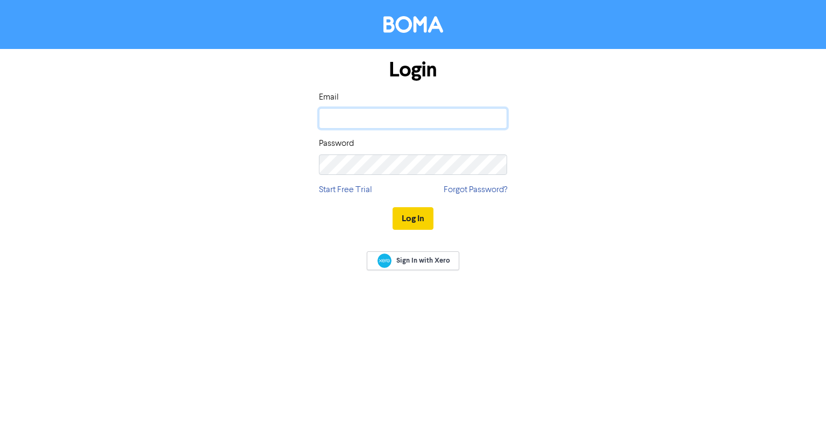
type input "[MEDICAL_DATA][EMAIL_ADDRESS][DOMAIN_NAME]"
click at [417, 216] on button "Log In" at bounding box center [412, 218] width 41 height 23
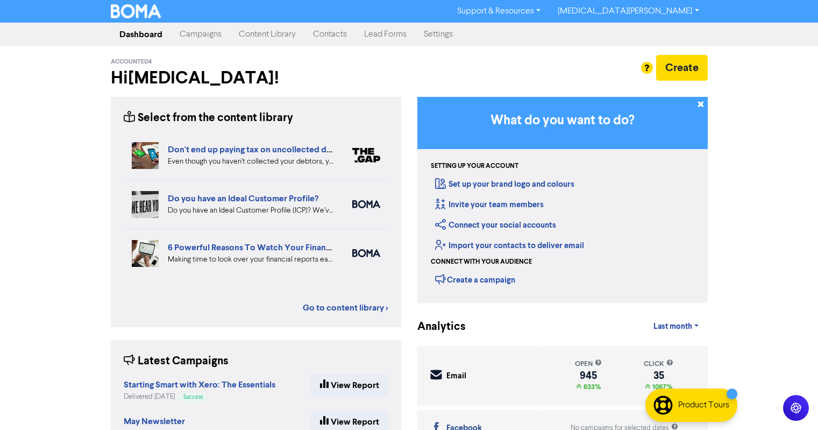
click at [205, 35] on link "Campaigns" at bounding box center [200, 35] width 59 height 22
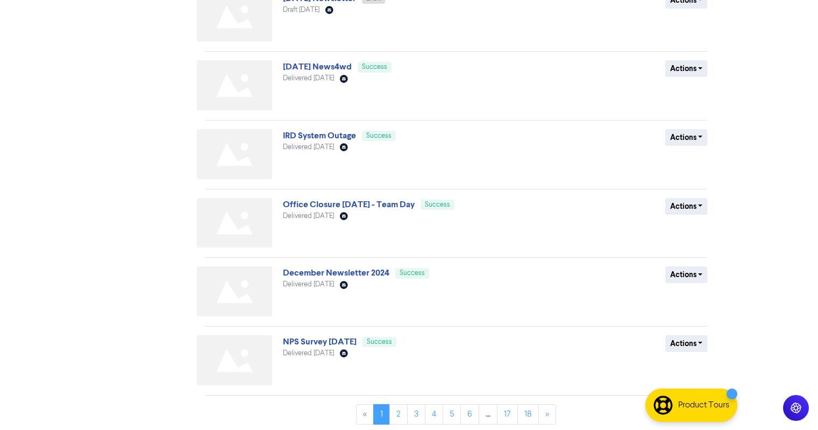
scroll to position [374, 0]
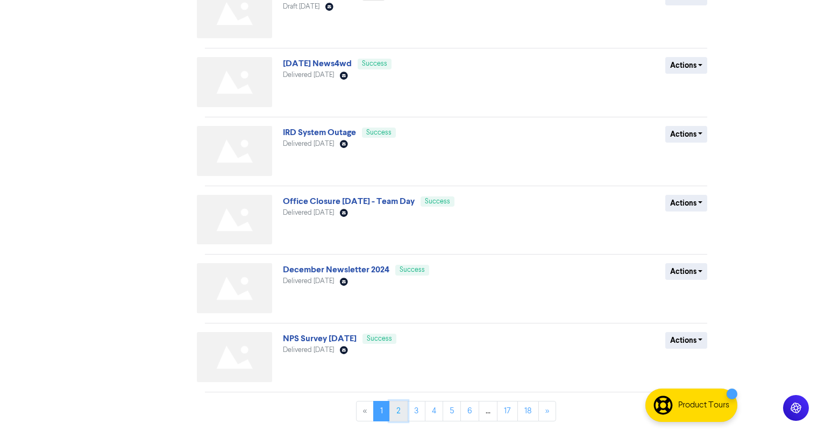
click at [399, 410] on link "2" at bounding box center [398, 411] width 18 height 20
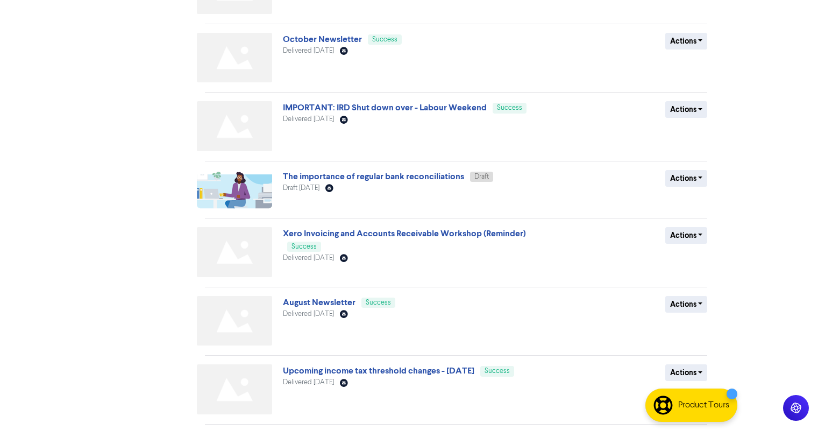
scroll to position [362, 0]
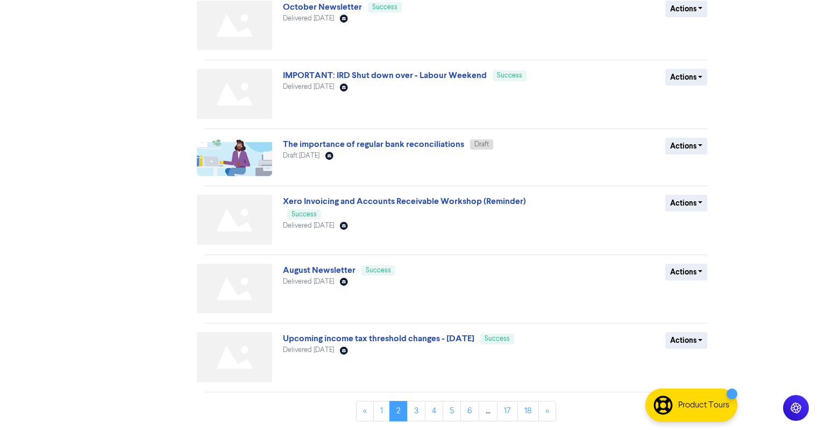
click at [676, 281] on div "Actions Duplicate Archive" at bounding box center [628, 290] width 173 height 54
click at [681, 272] on button "Actions" at bounding box center [686, 271] width 42 height 17
click at [684, 295] on button "Duplicate" at bounding box center [708, 294] width 85 height 17
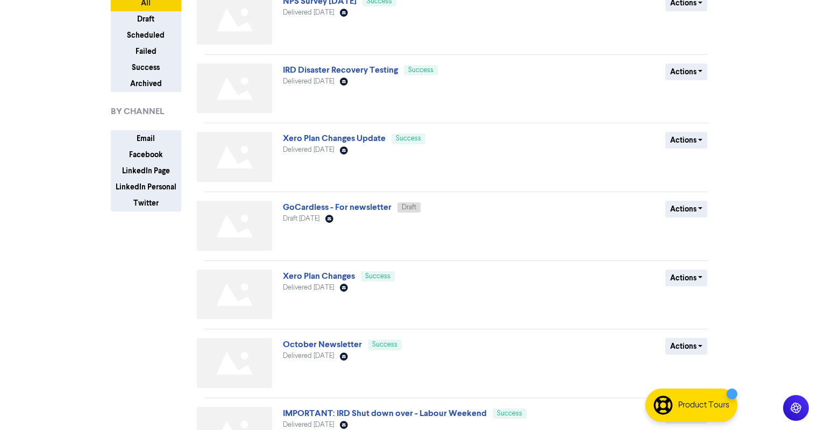
scroll to position [0, 0]
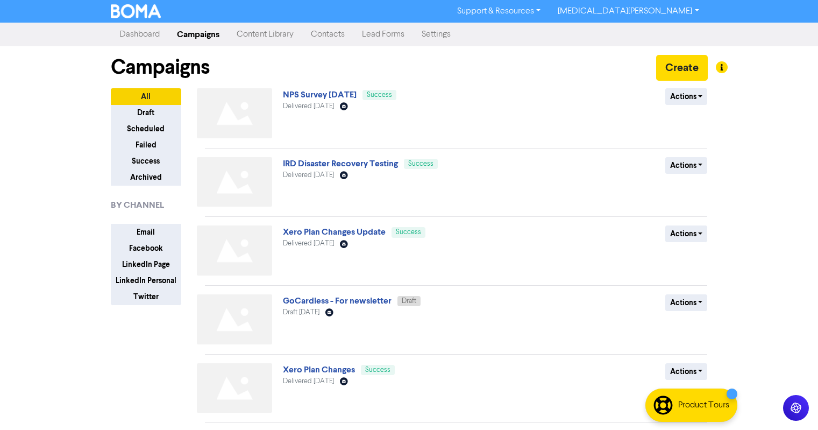
click at [190, 35] on link "Campaigns" at bounding box center [198, 35] width 60 height 22
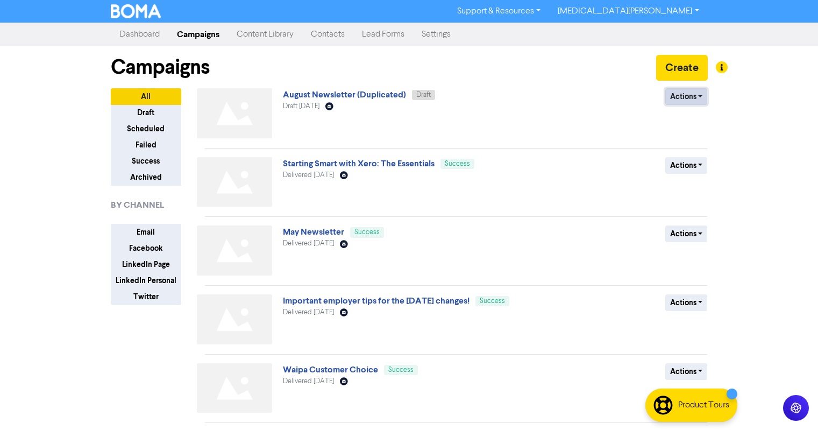
click at [667, 104] on button "Actions" at bounding box center [686, 96] width 42 height 17
click at [684, 158] on button "Rename" at bounding box center [708, 153] width 85 height 17
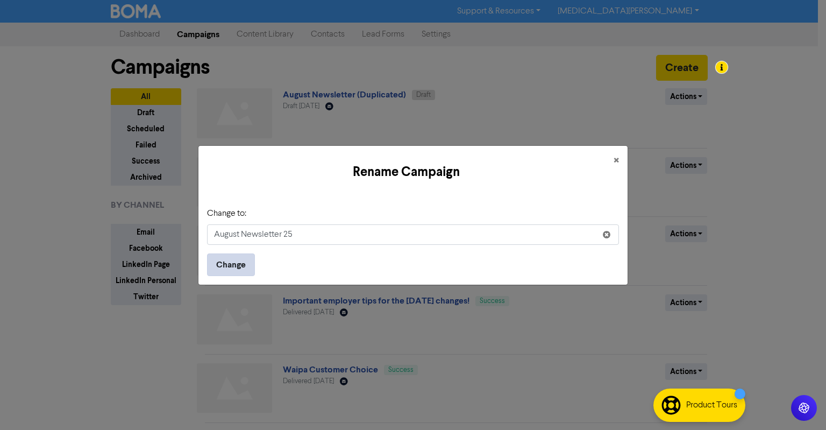
type input "August Newsletter 25"
click at [233, 264] on button "Change" at bounding box center [231, 264] width 48 height 23
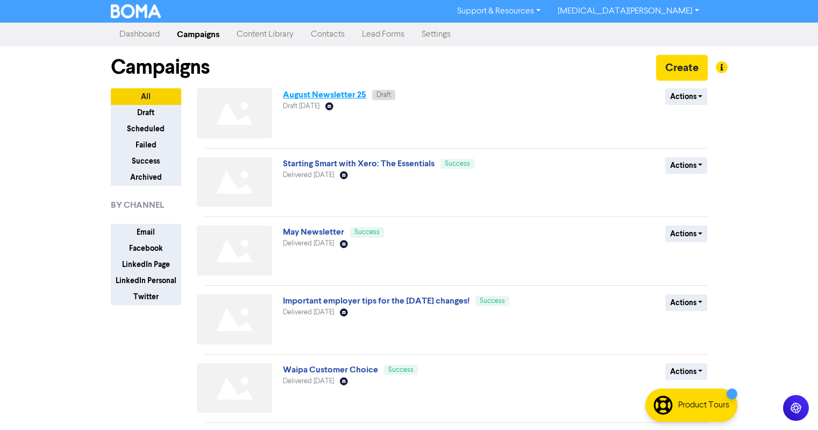
click at [317, 93] on link "August Newsletter 25" at bounding box center [324, 94] width 83 height 11
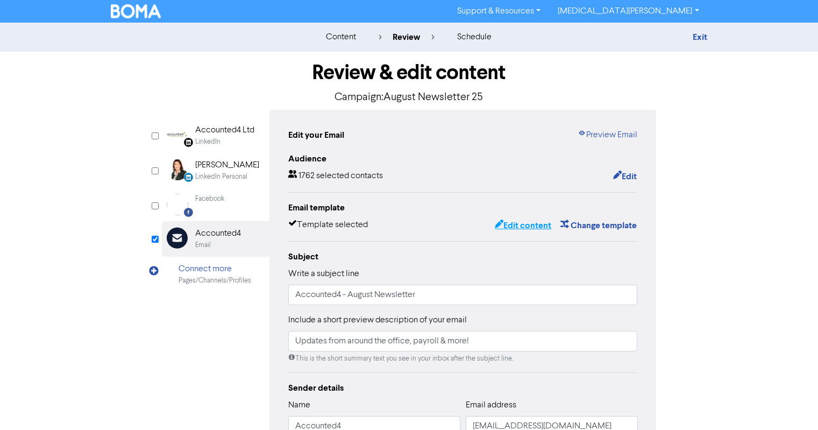
click at [522, 226] on button "Edit content" at bounding box center [523, 225] width 58 height 14
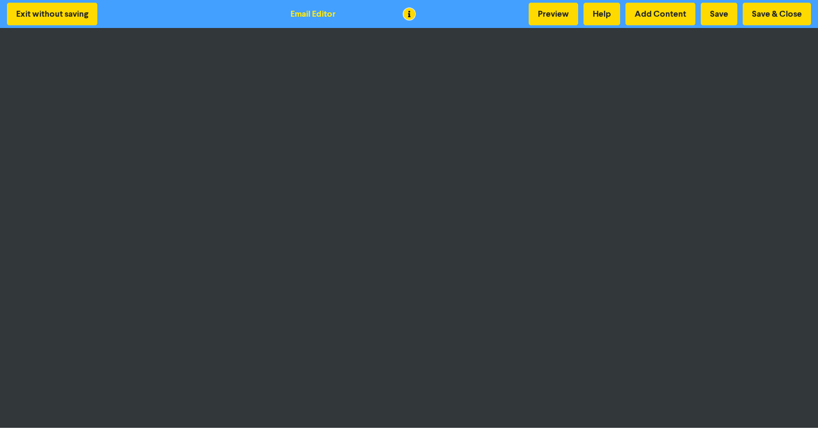
scroll to position [1, 0]
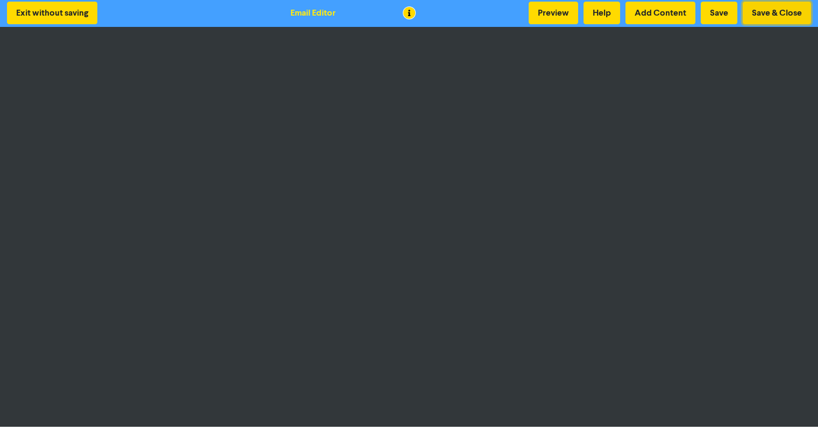
click at [754, 11] on button "Save & Close" at bounding box center [776, 13] width 68 height 23
